Goal: Information Seeking & Learning: Learn about a topic

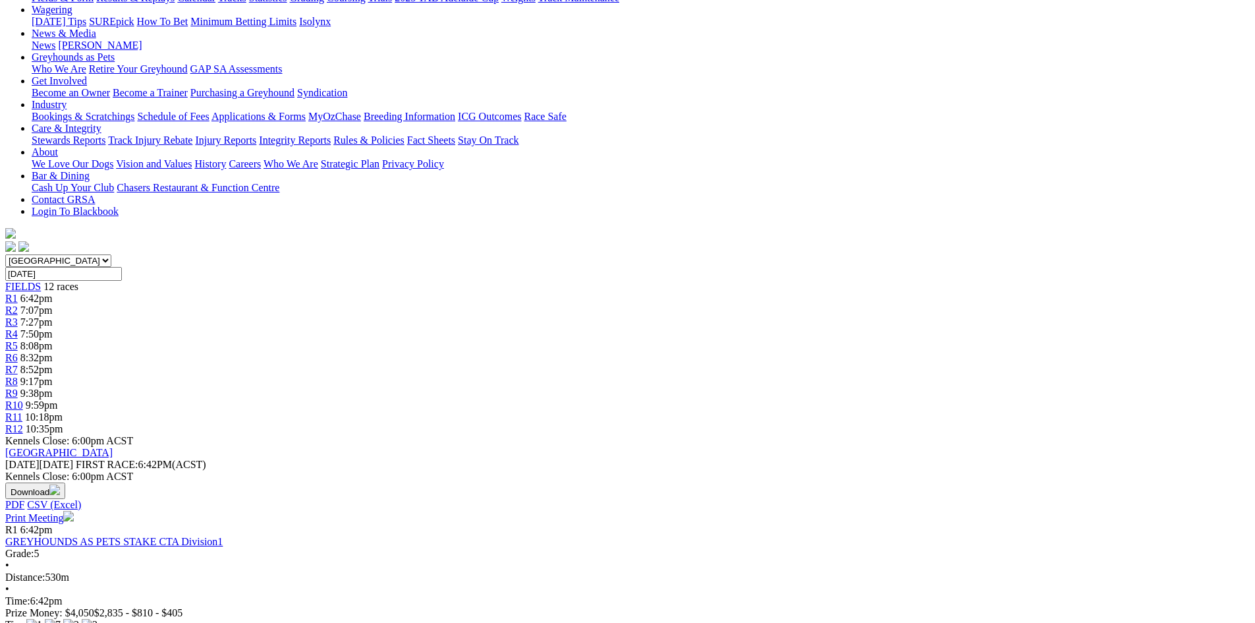
scroll to position [312, 0]
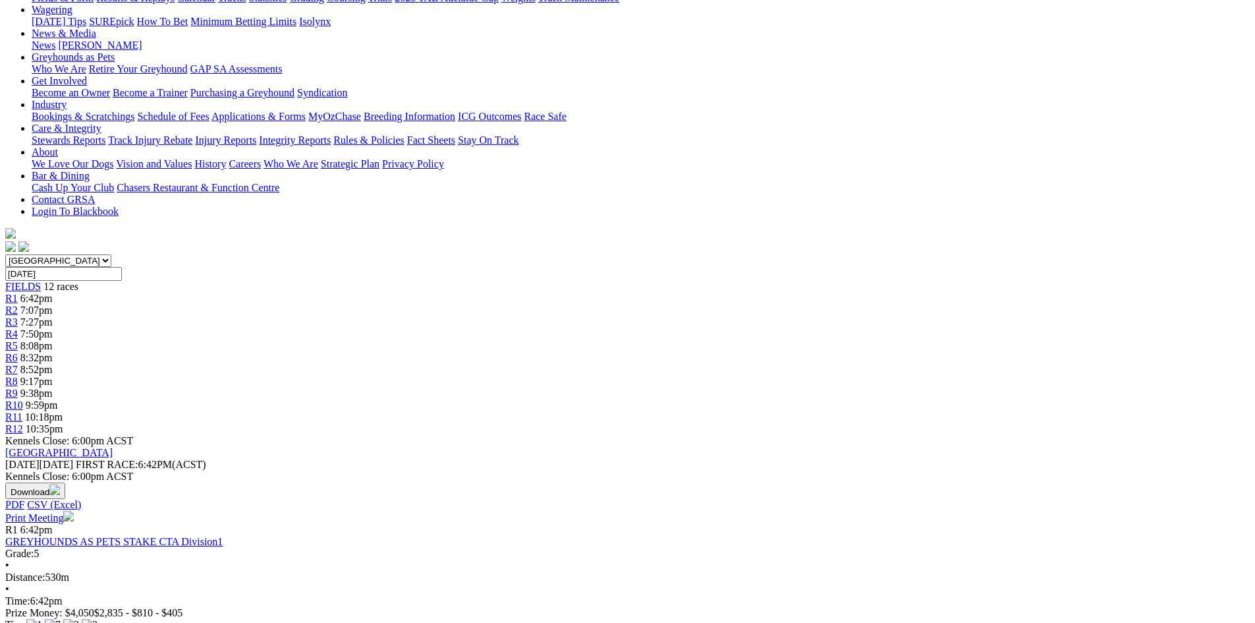
scroll to position [307, 0]
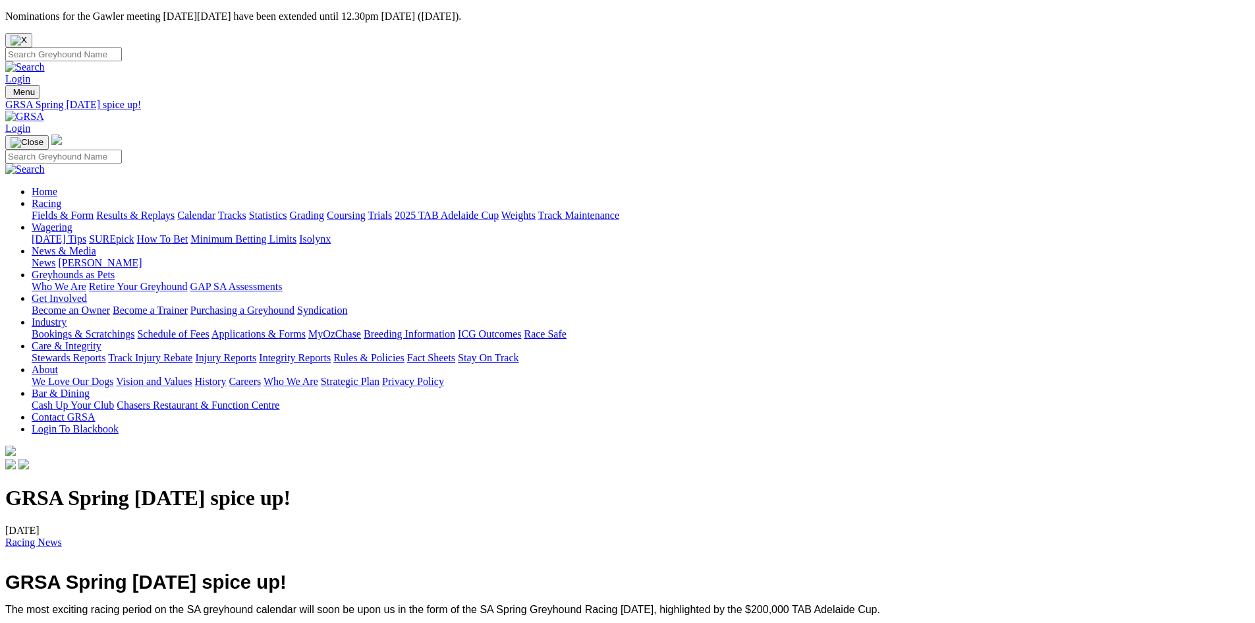
click at [94, 210] on link "Fields & Form" at bounding box center [63, 215] width 62 height 11
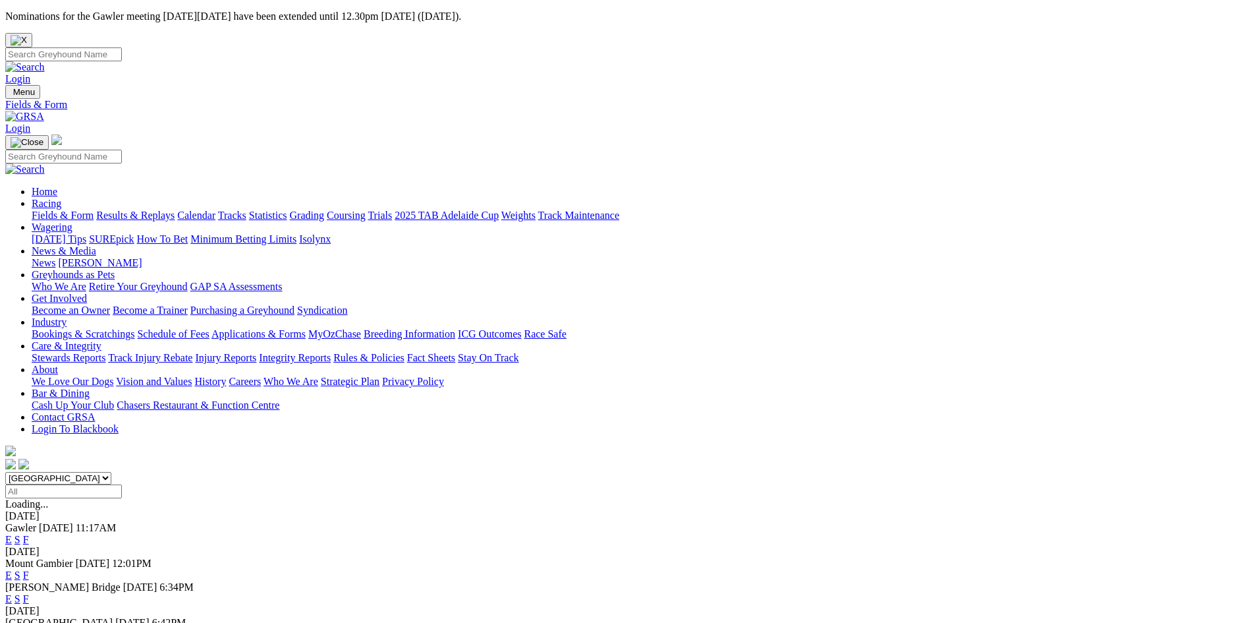
click at [20, 622] on link "S" at bounding box center [17, 634] width 6 height 11
click at [29, 622] on link "F" at bounding box center [26, 634] width 6 height 11
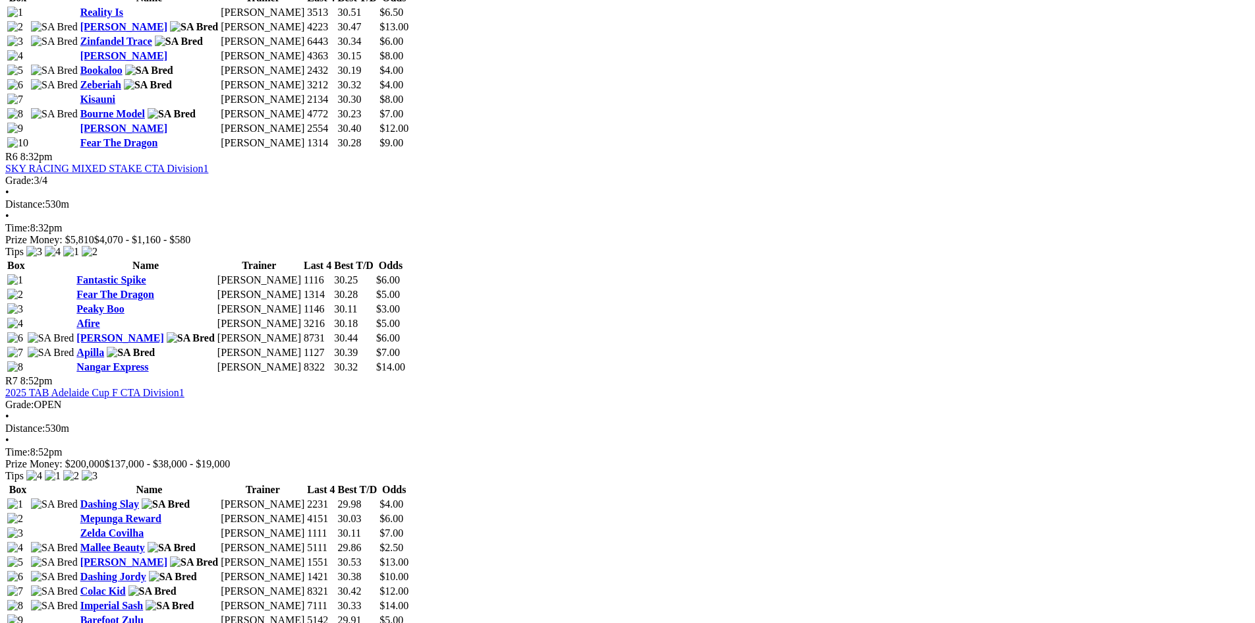
scroll to position [1845, 0]
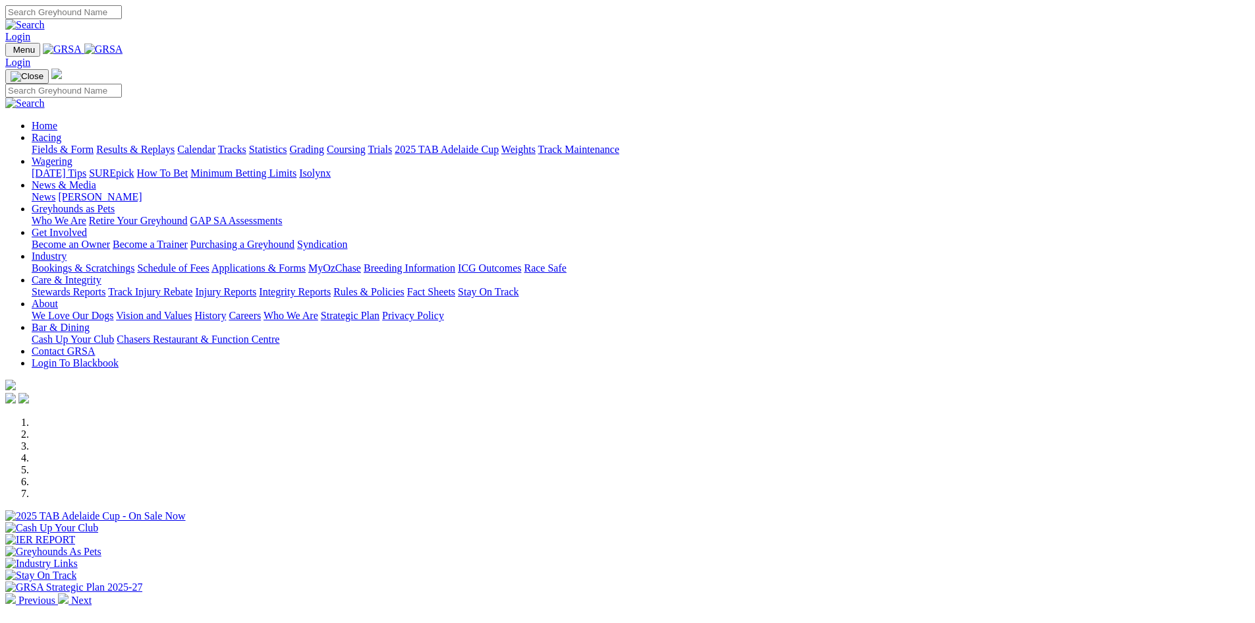
click at [913, 522] on div at bounding box center [627, 522] width 1245 height 0
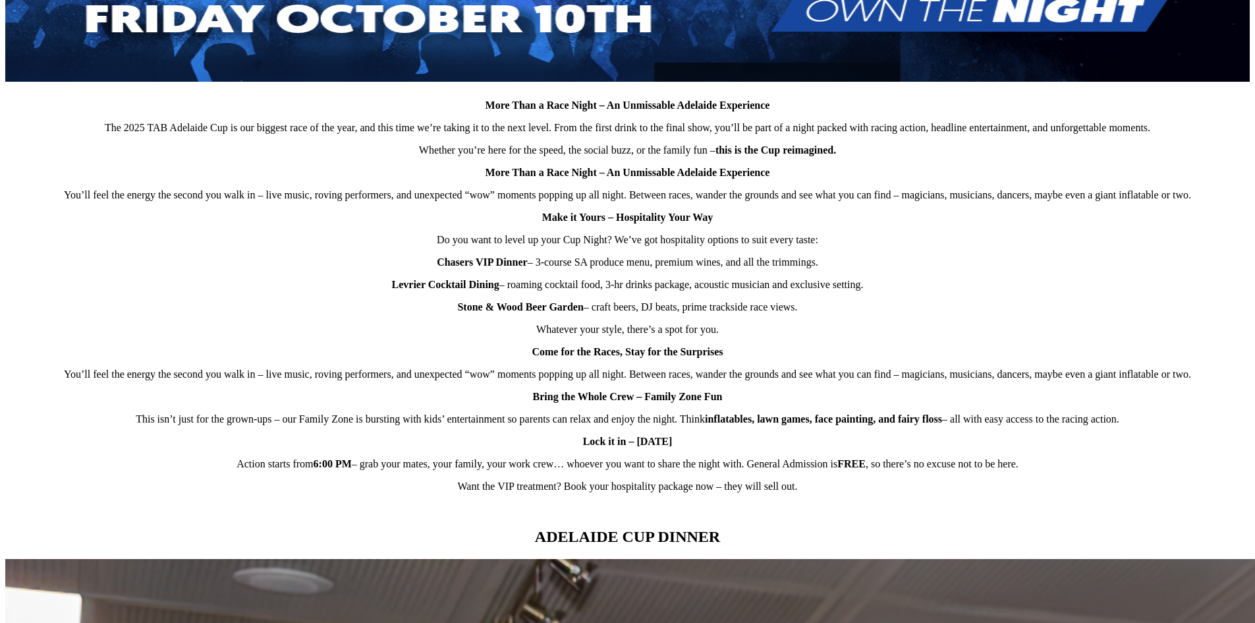
scroll to position [834, 0]
